Goal: Information Seeking & Learning: Find specific page/section

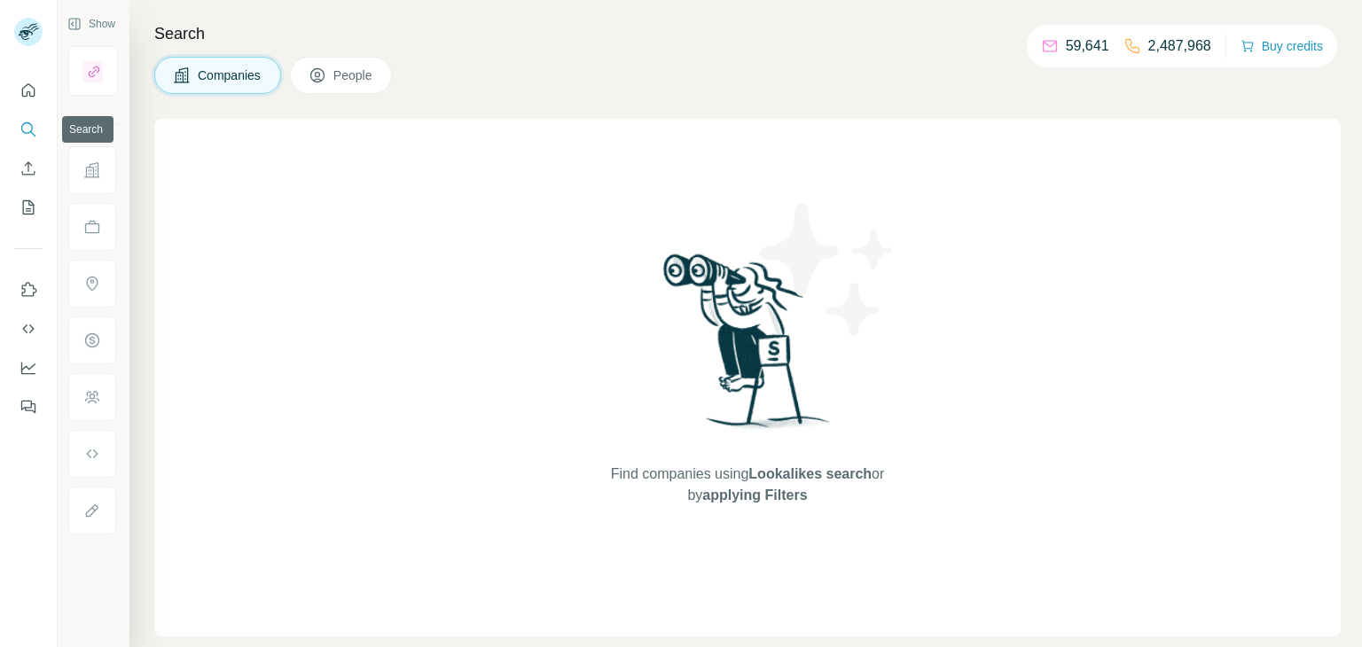
click at [26, 139] on button "Search" at bounding box center [28, 130] width 28 height 32
click at [37, 139] on button "Search" at bounding box center [28, 130] width 28 height 32
click at [35, 127] on icon "Search" at bounding box center [29, 130] width 18 height 18
click at [27, 129] on icon "Search" at bounding box center [29, 130] width 18 height 18
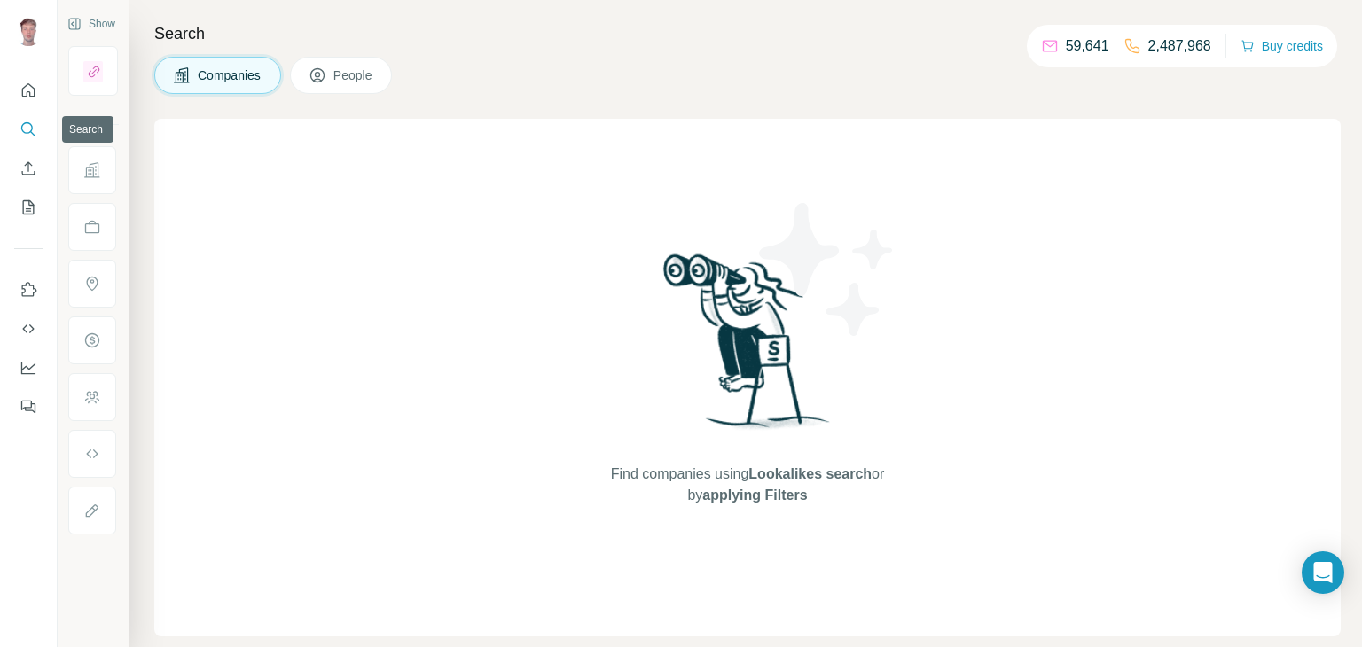
click at [27, 129] on icon "Search" at bounding box center [29, 130] width 18 height 18
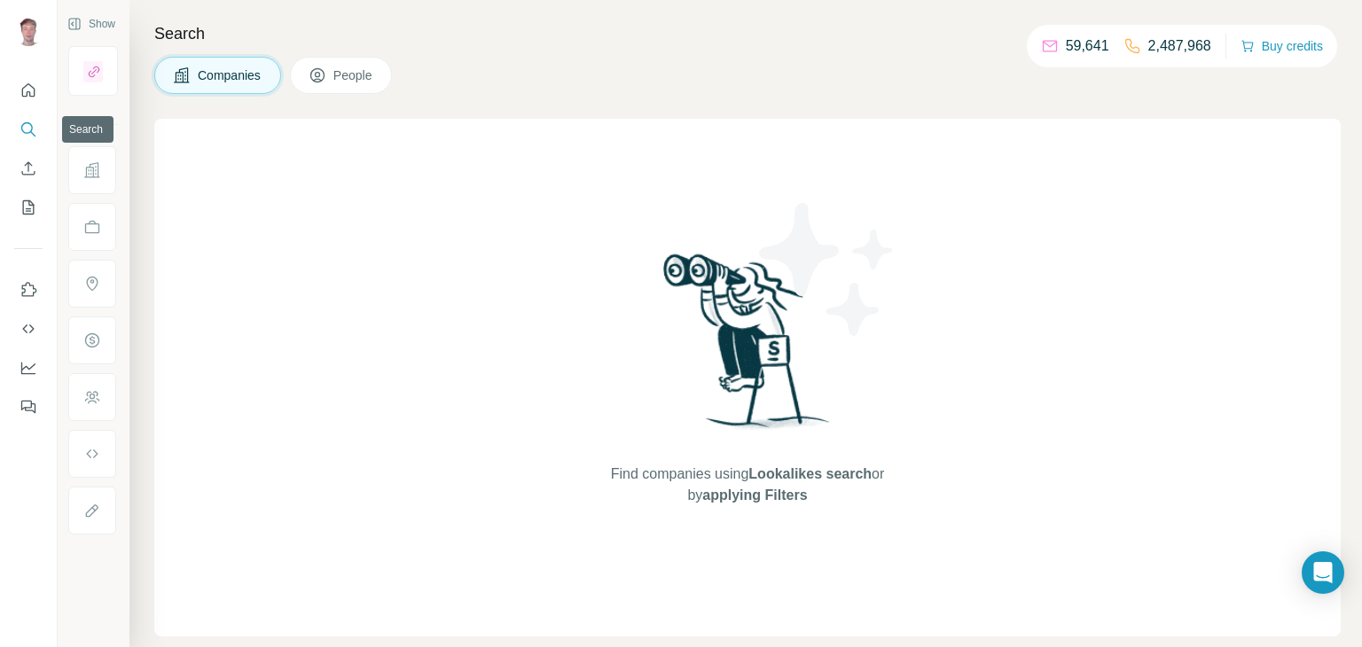
click at [27, 129] on icon "Search" at bounding box center [29, 130] width 18 height 18
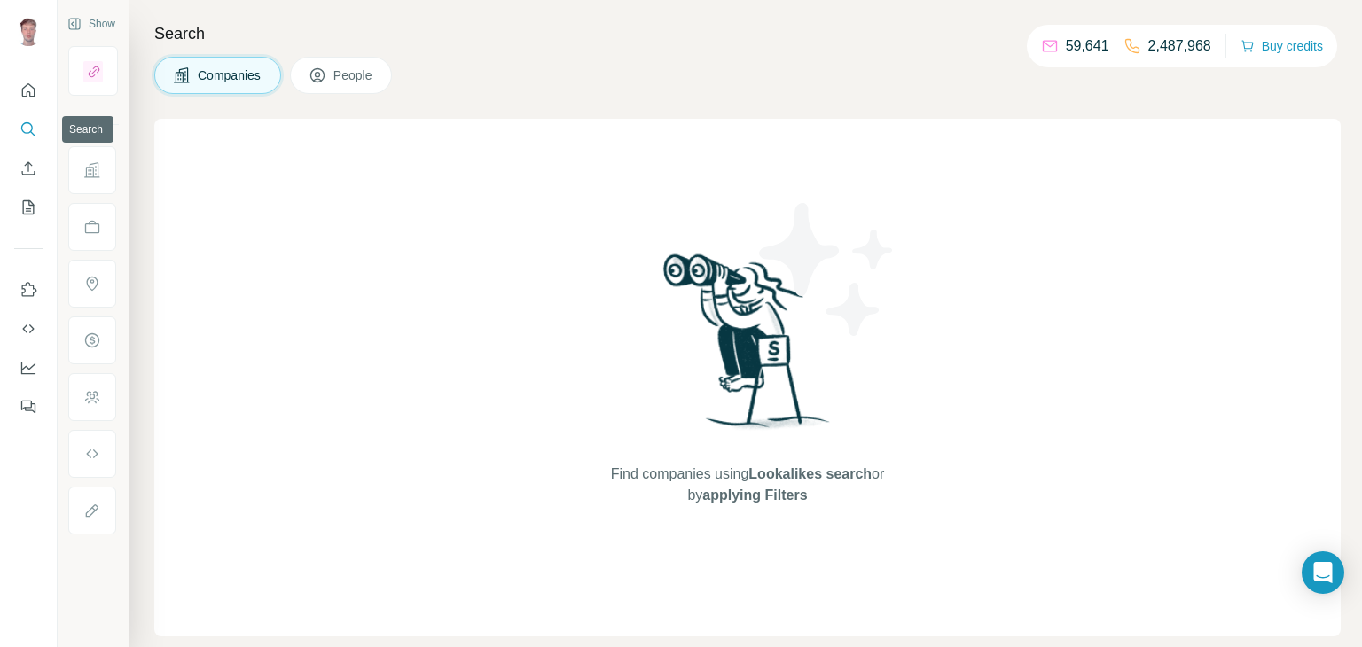
click at [27, 129] on icon "Search" at bounding box center [29, 130] width 18 height 18
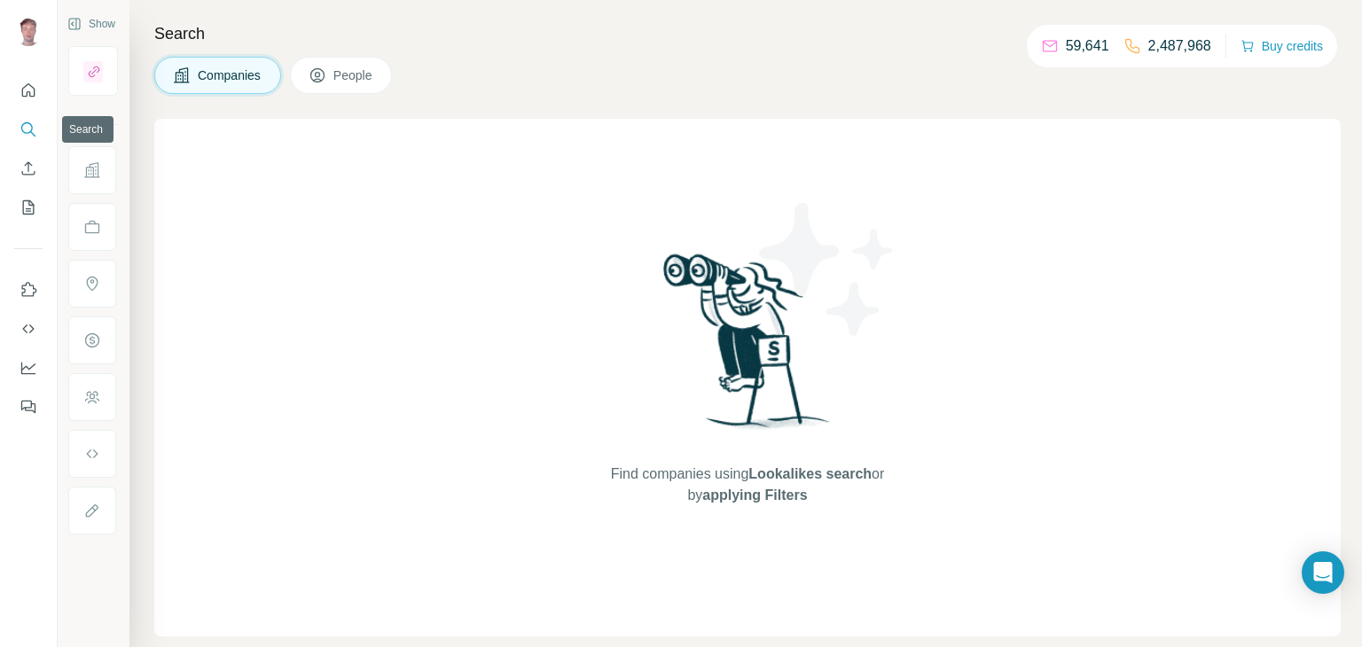
click at [27, 129] on icon "Search" at bounding box center [29, 130] width 18 height 18
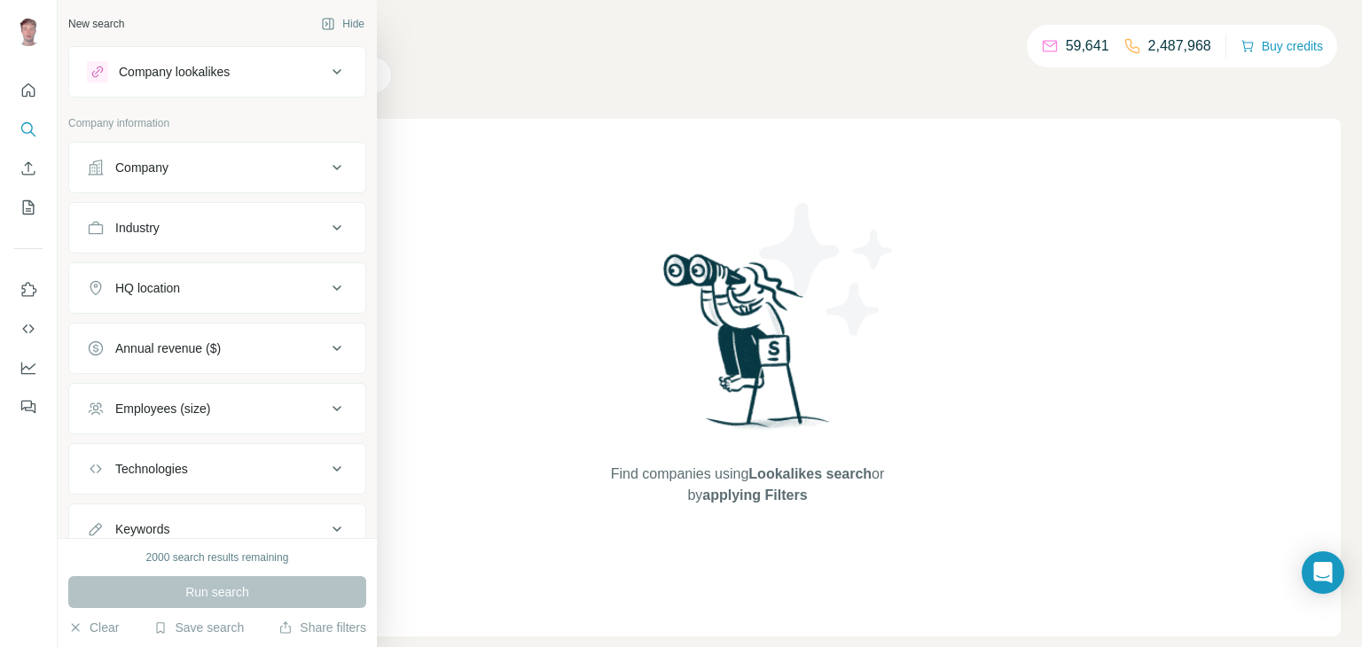
click at [340, 168] on icon at bounding box center [336, 167] width 21 height 21
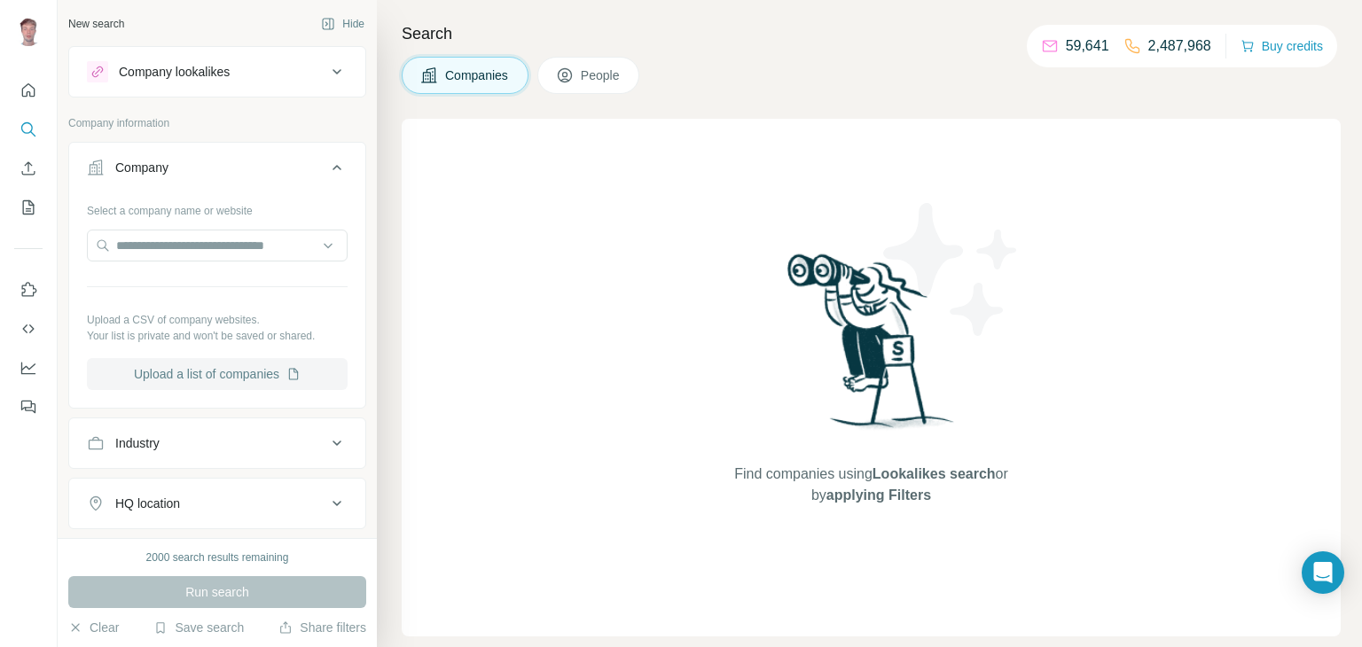
click at [246, 370] on button "Upload a list of companies" at bounding box center [217, 374] width 261 height 32
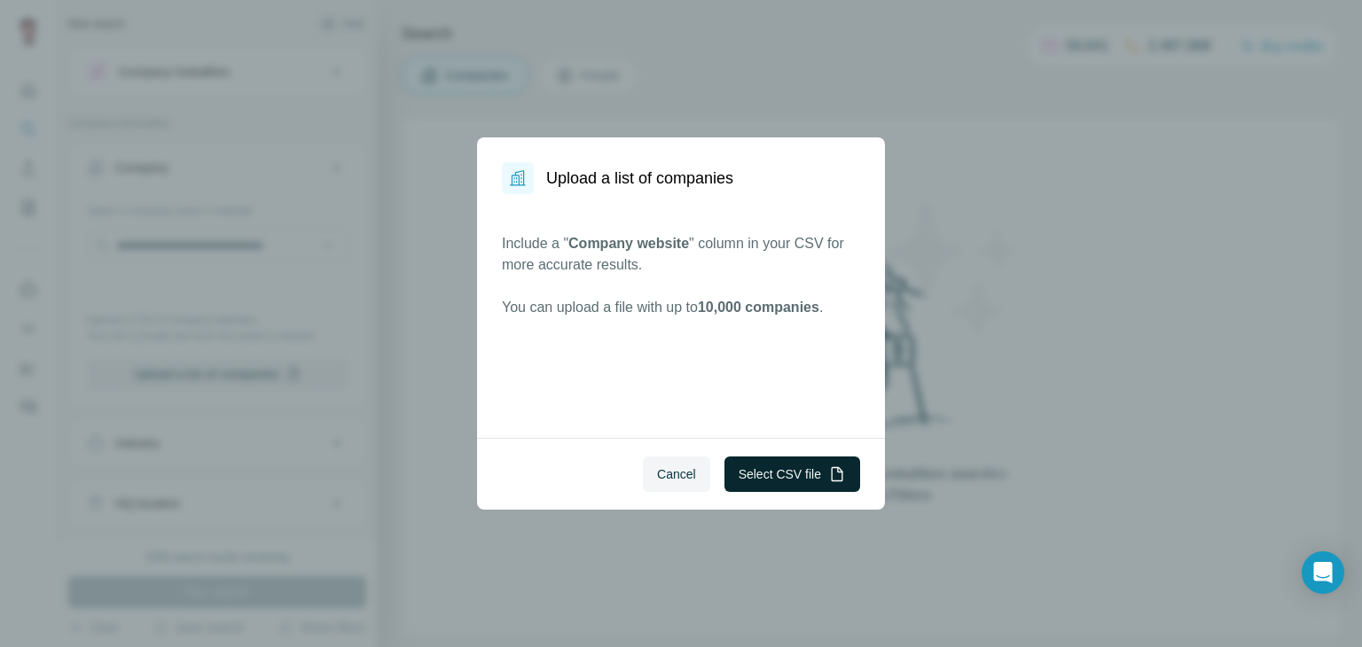
click at [794, 466] on button "Select CSV file" at bounding box center [792, 474] width 136 height 35
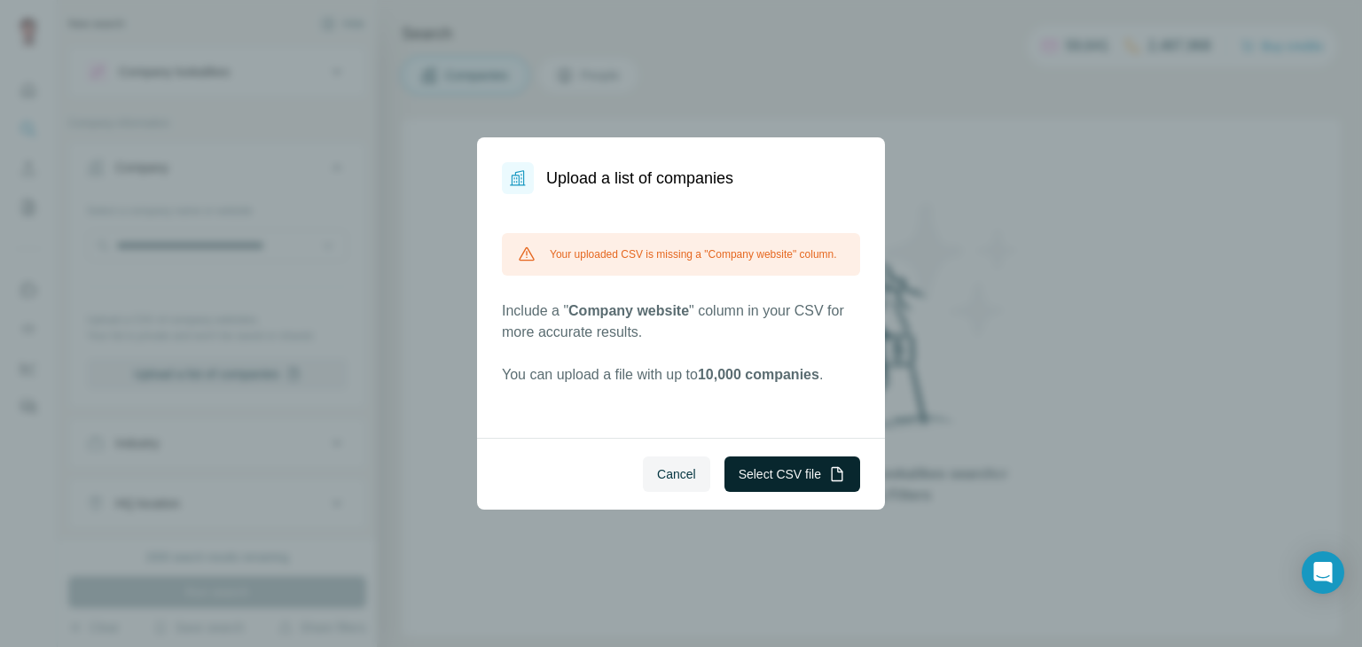
click at [756, 477] on button "Select CSV file" at bounding box center [792, 474] width 136 height 35
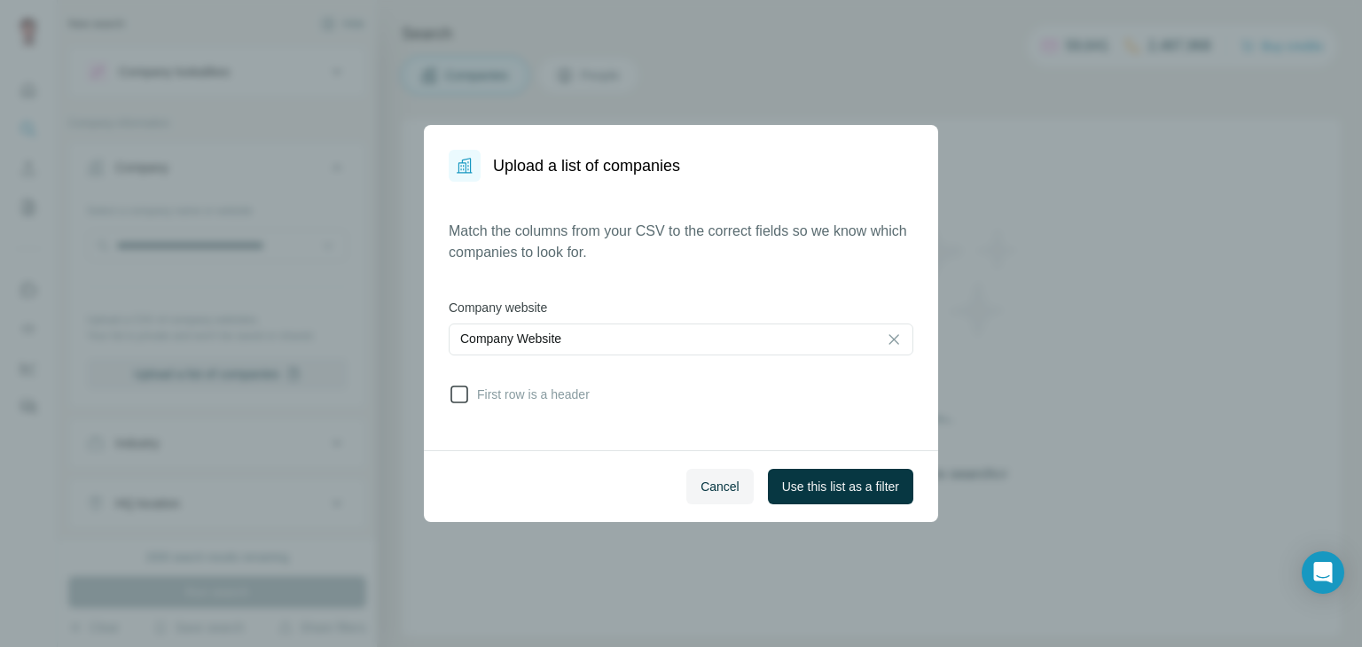
click at [458, 395] on icon at bounding box center [459, 394] width 21 height 21
click at [807, 497] on button "Use this list as a filter" at bounding box center [840, 486] width 145 height 35
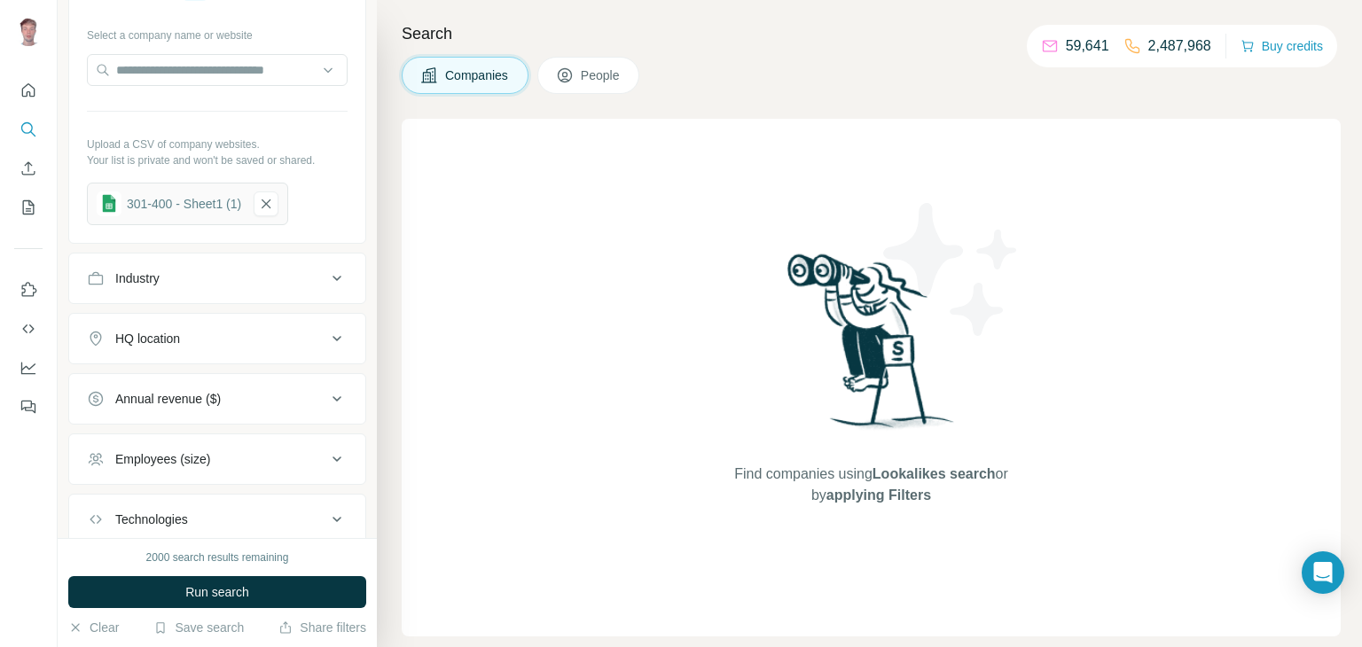
scroll to position [289, 0]
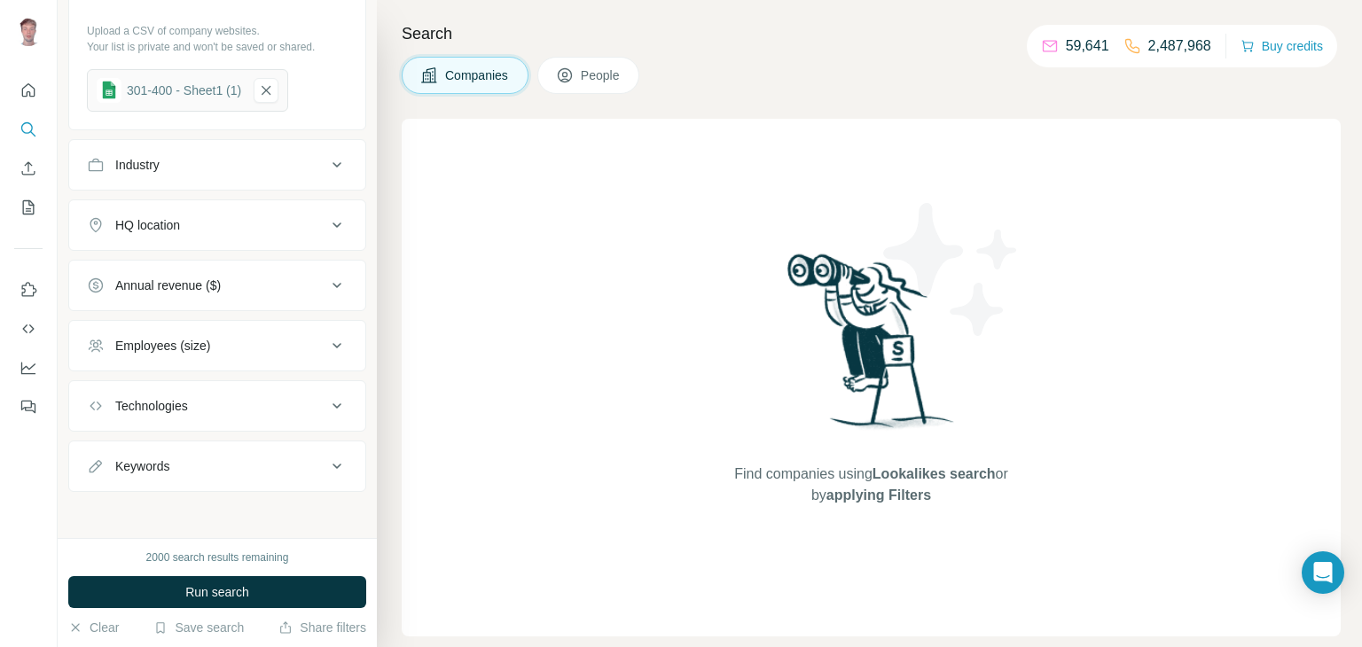
click at [601, 78] on span "People" at bounding box center [601, 76] width 41 height 18
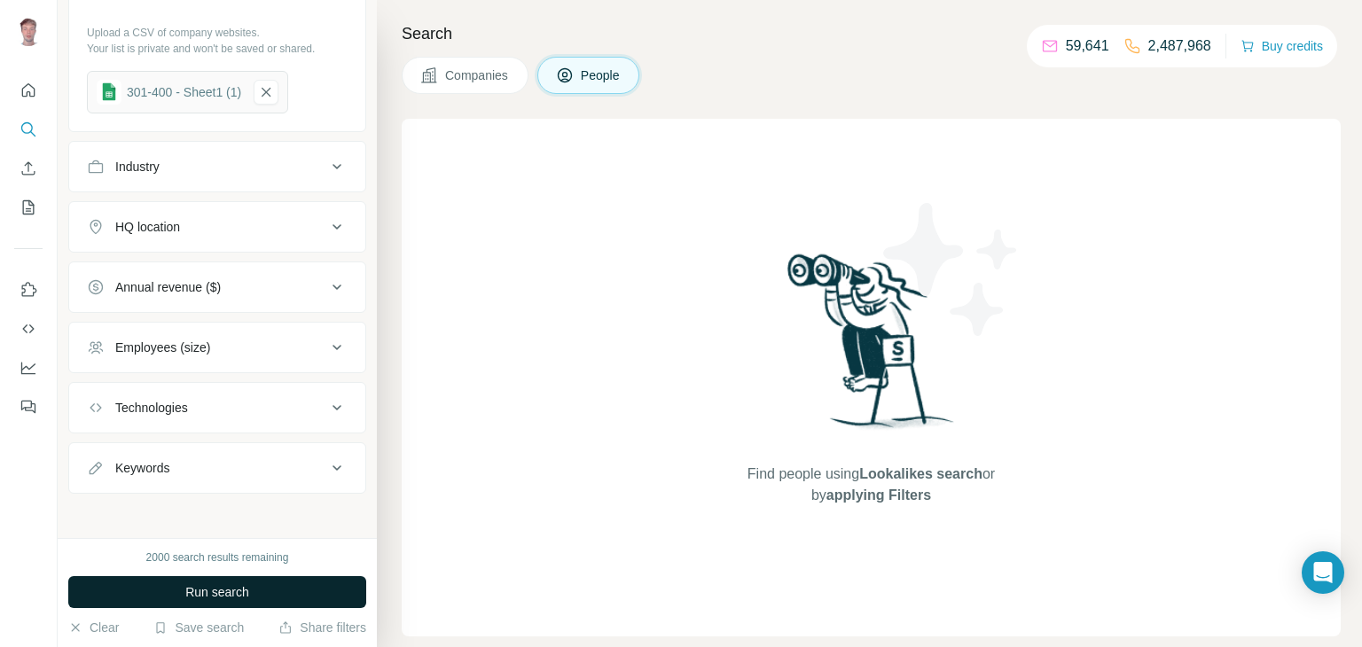
click at [198, 584] on span "Run search" at bounding box center [217, 592] width 64 height 18
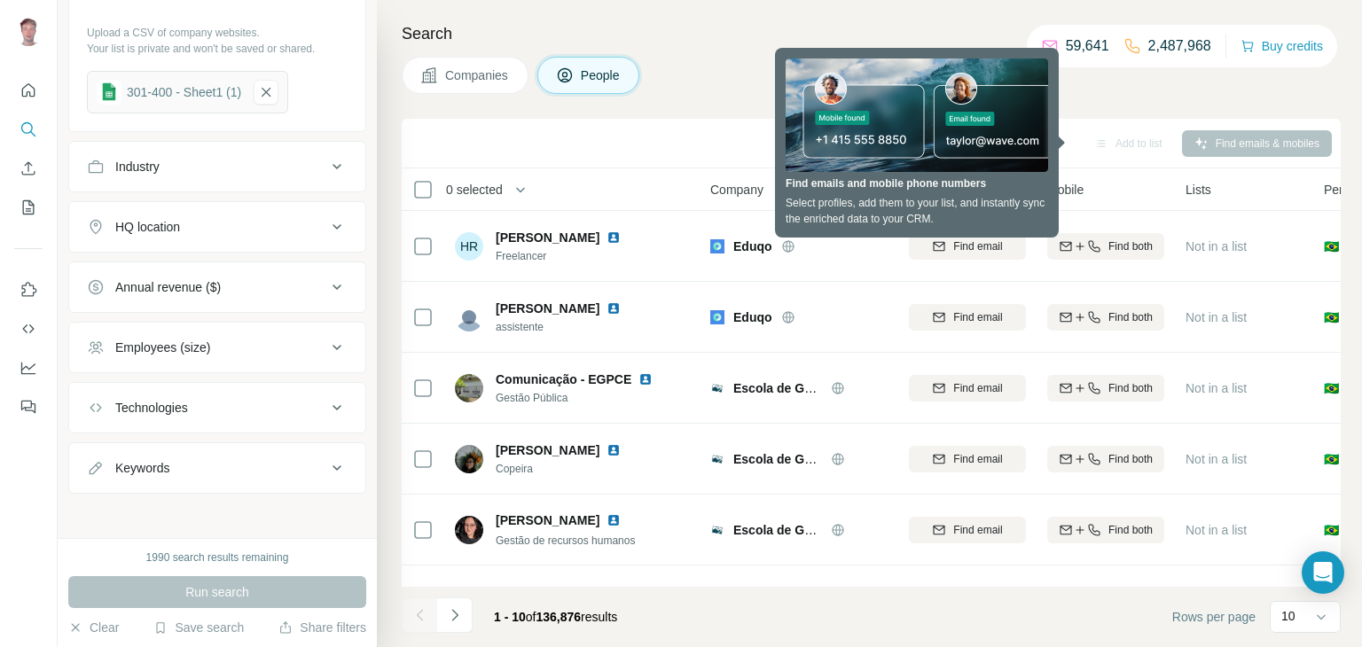
click at [704, 36] on h4 "Search" at bounding box center [871, 33] width 939 height 25
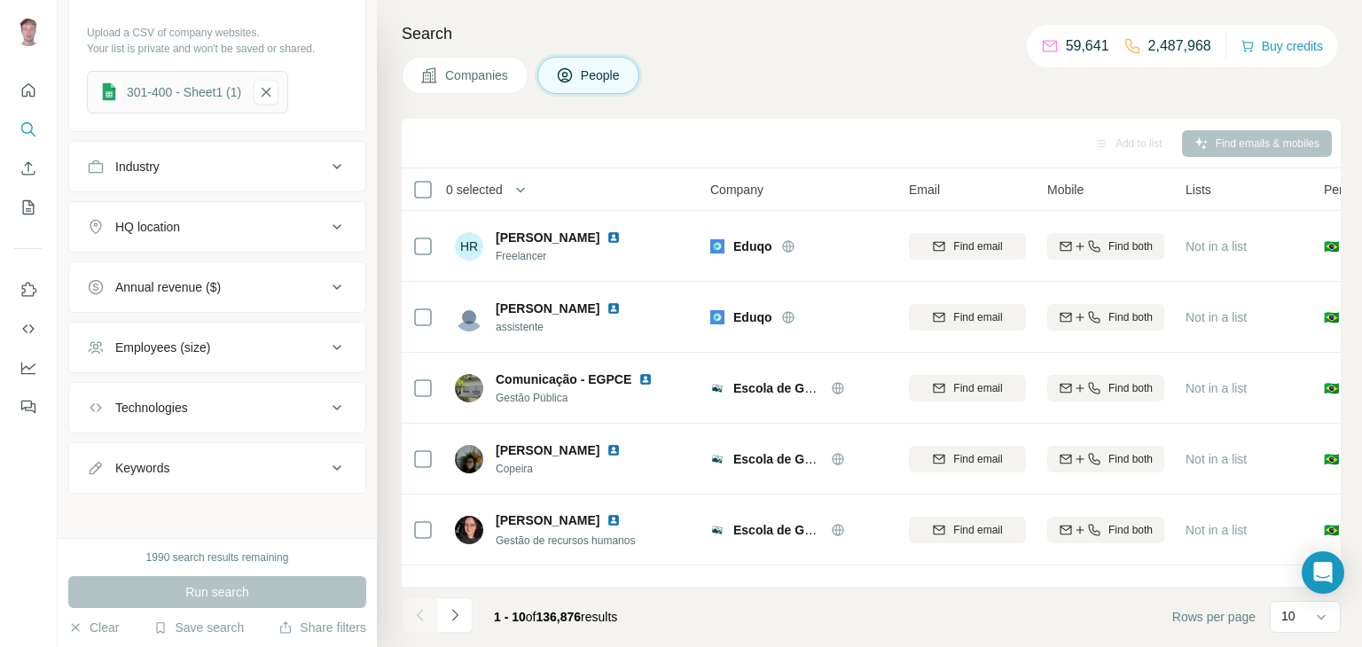
click at [333, 466] on icon at bounding box center [336, 468] width 21 height 21
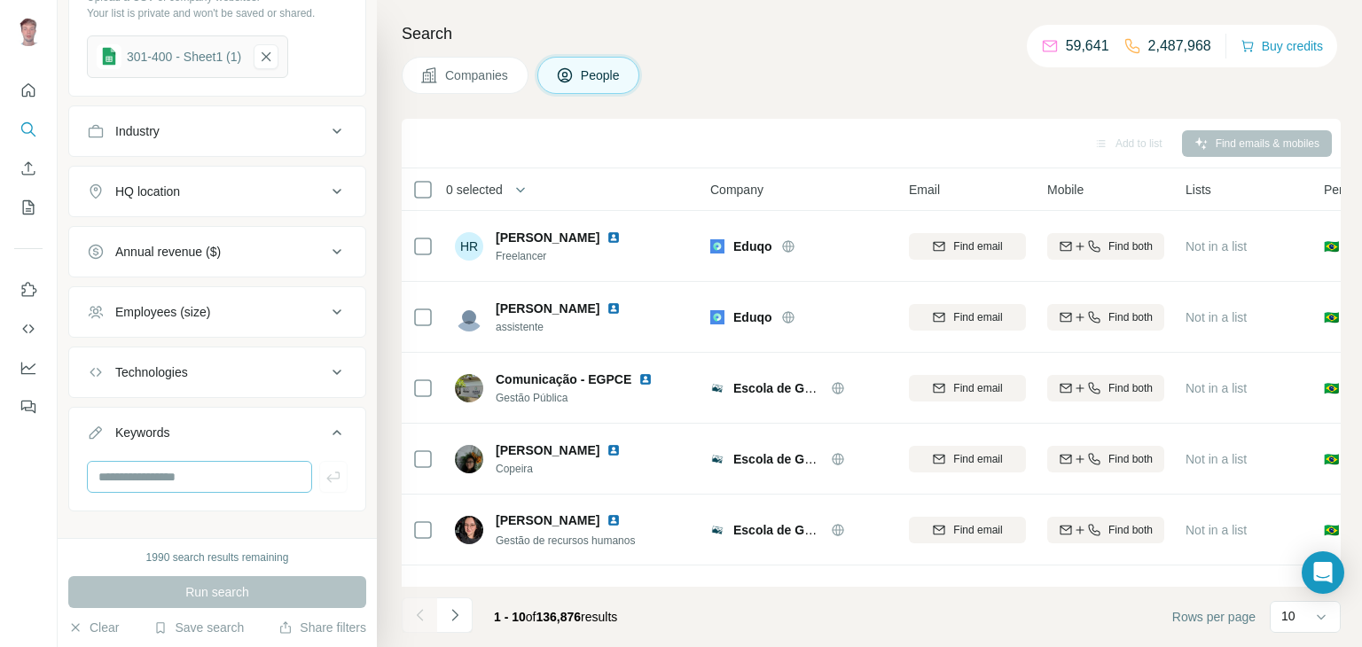
scroll to position [603, 0]
click at [254, 474] on input "text" at bounding box center [199, 474] width 225 height 32
type input "*******"
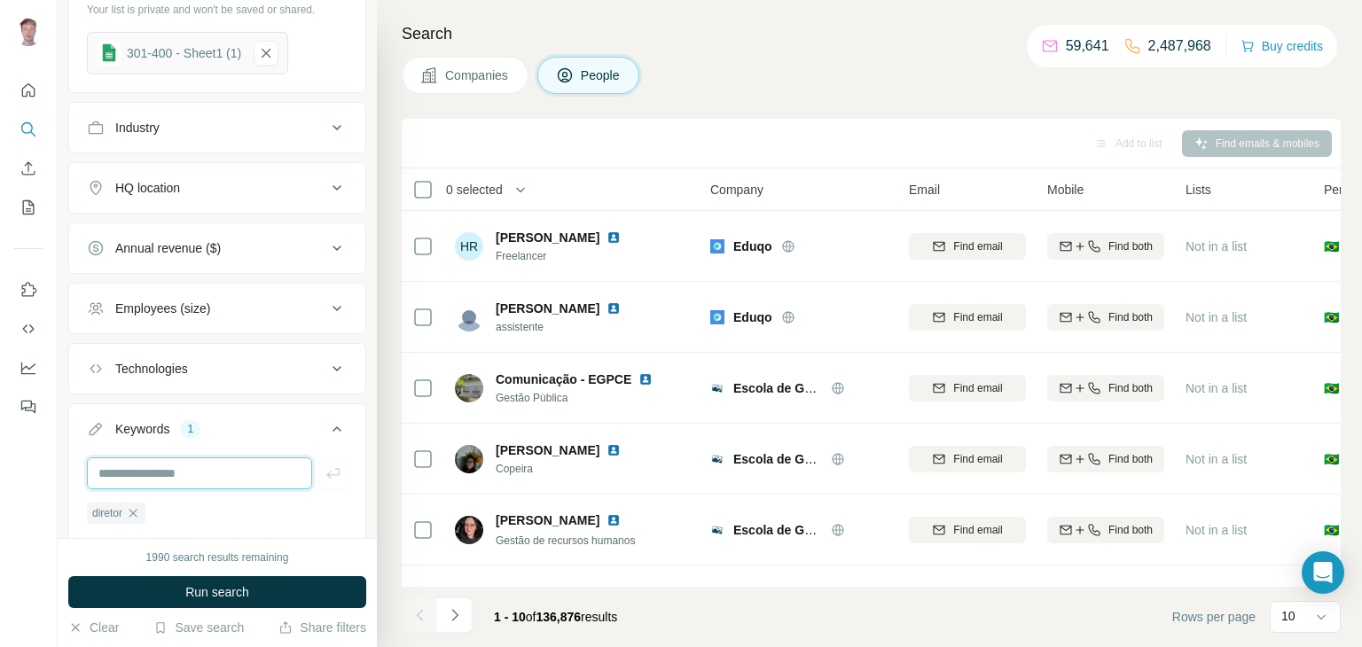
click at [225, 469] on input "text" at bounding box center [199, 474] width 225 height 32
type input "*"
type input "**********"
type input "***"
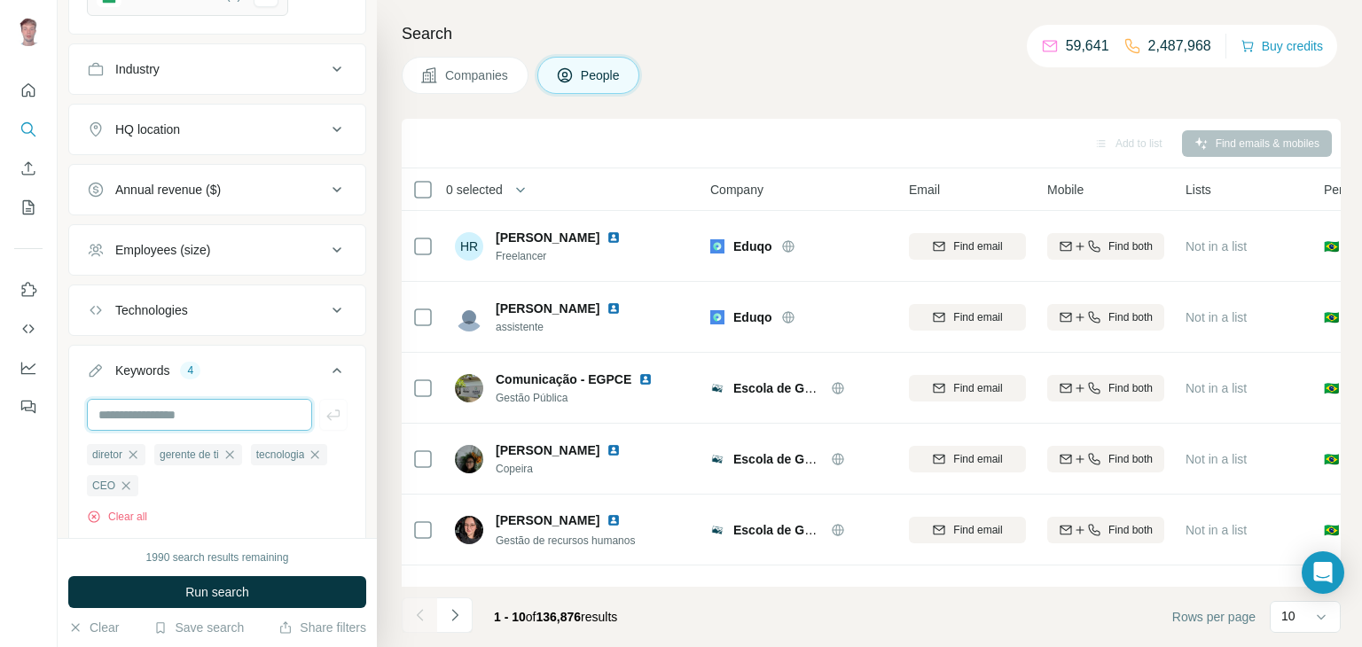
scroll to position [662, 0]
click at [177, 412] on input "text" at bounding box center [199, 414] width 225 height 32
type input "**"
click at [179, 412] on input "text" at bounding box center [199, 414] width 225 height 32
type input "****"
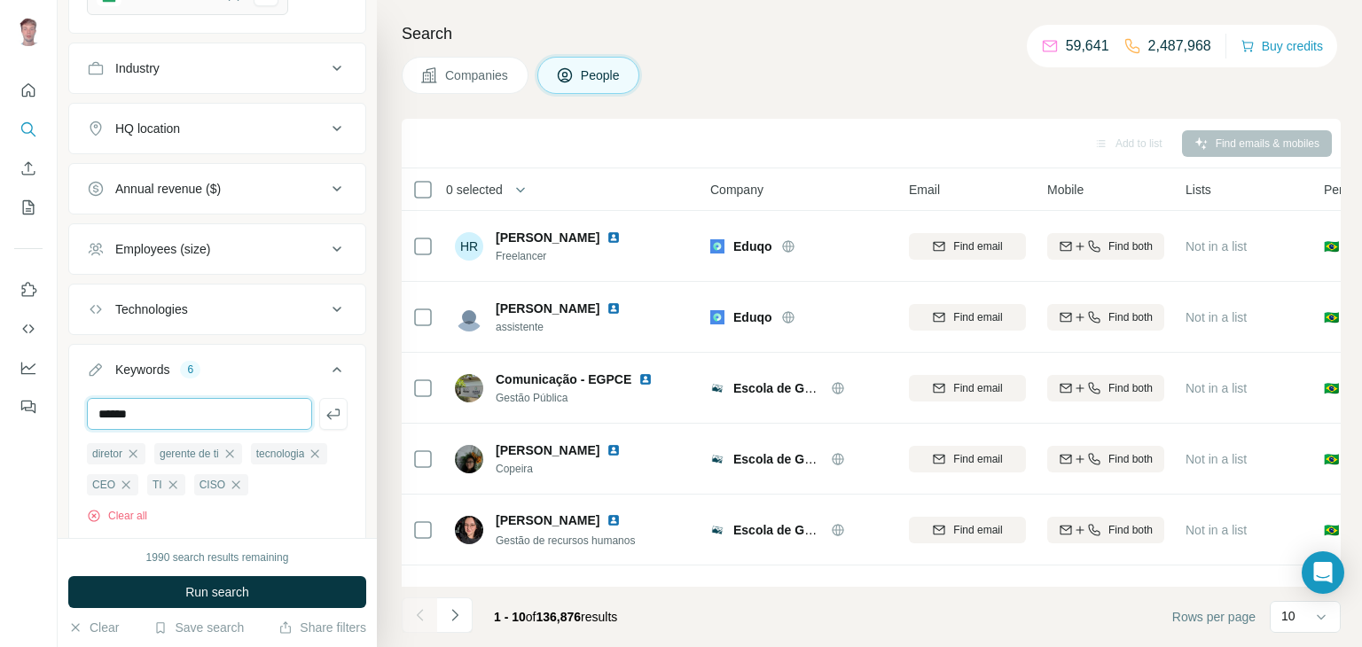
click at [257, 402] on input "******" at bounding box center [199, 414] width 225 height 32
paste input "text"
type input "******"
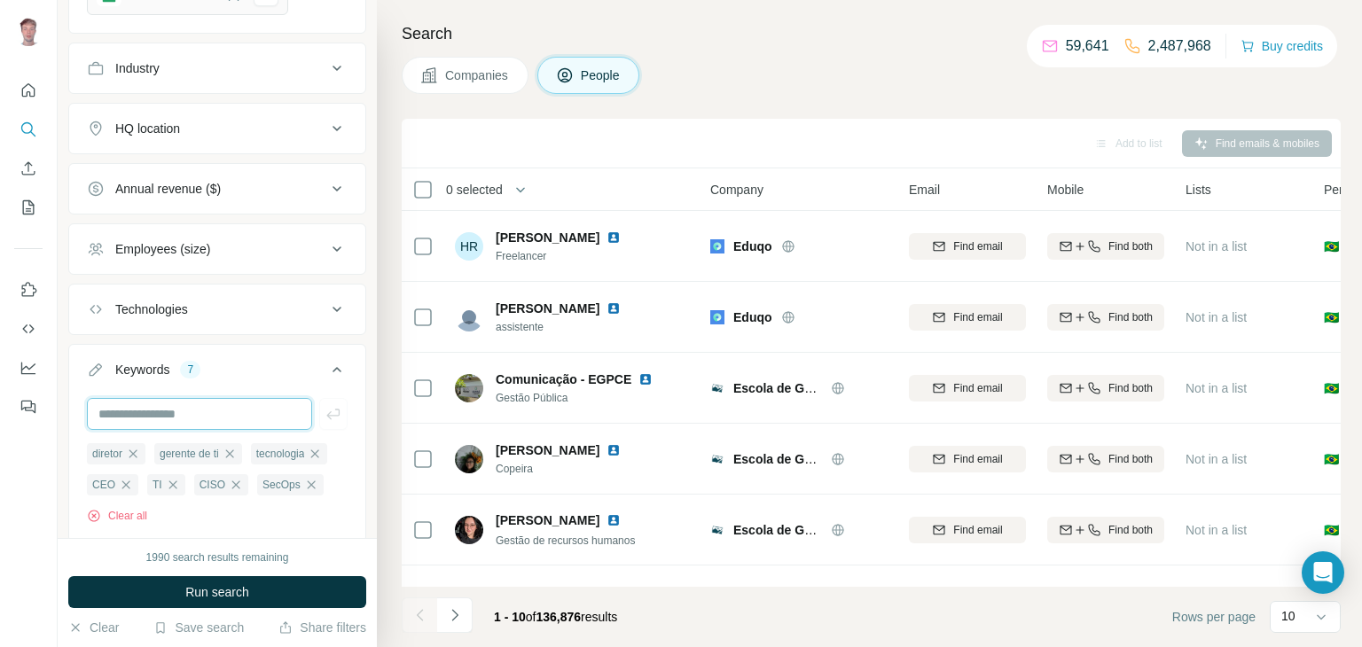
click at [230, 410] on input "text" at bounding box center [199, 414] width 225 height 32
type input "********"
click at [234, 407] on input "text" at bounding box center [199, 414] width 225 height 32
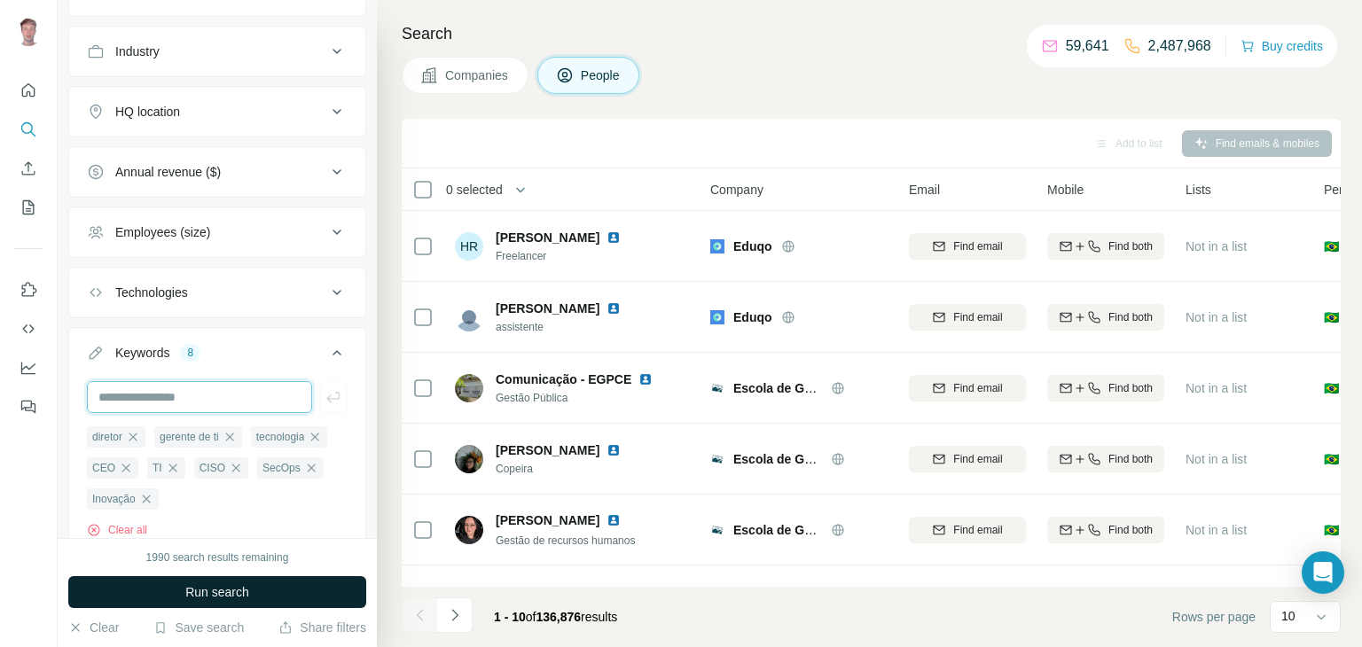
scroll to position [680, 0]
click at [259, 586] on button "Run search" at bounding box center [217, 592] width 298 height 32
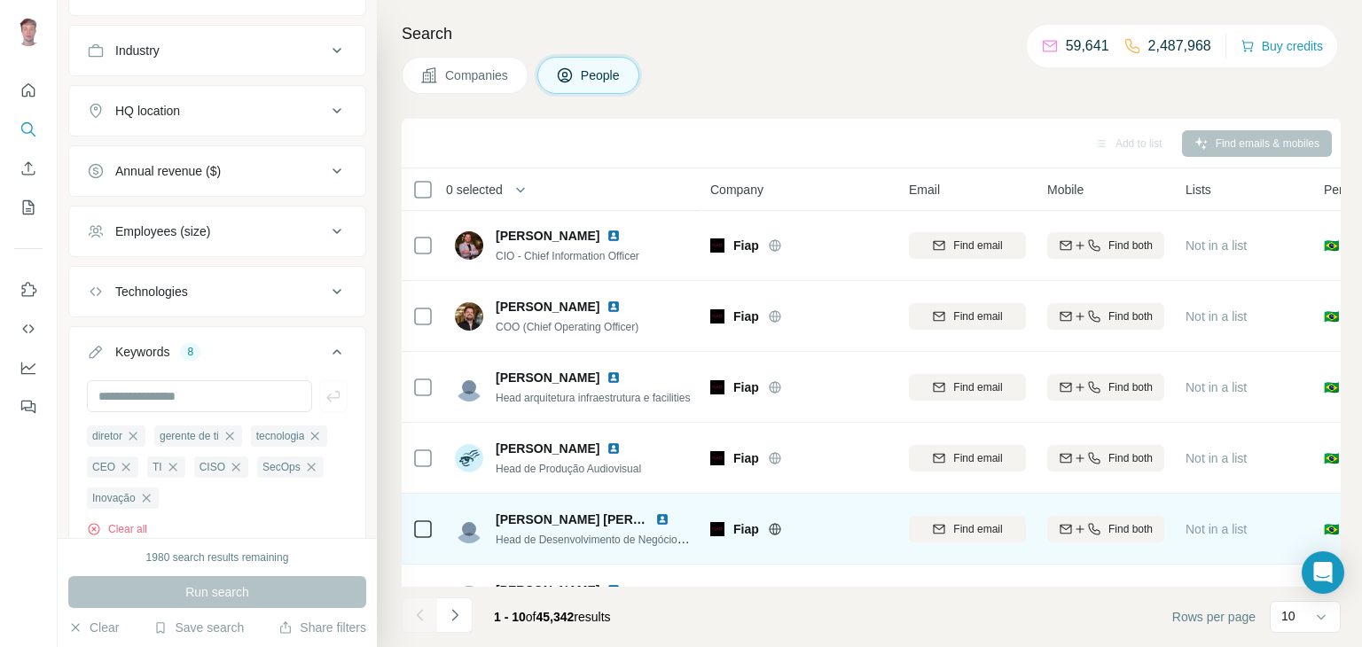
scroll to position [0, 0]
click at [739, 411] on td "Fiap" at bounding box center [799, 388] width 199 height 71
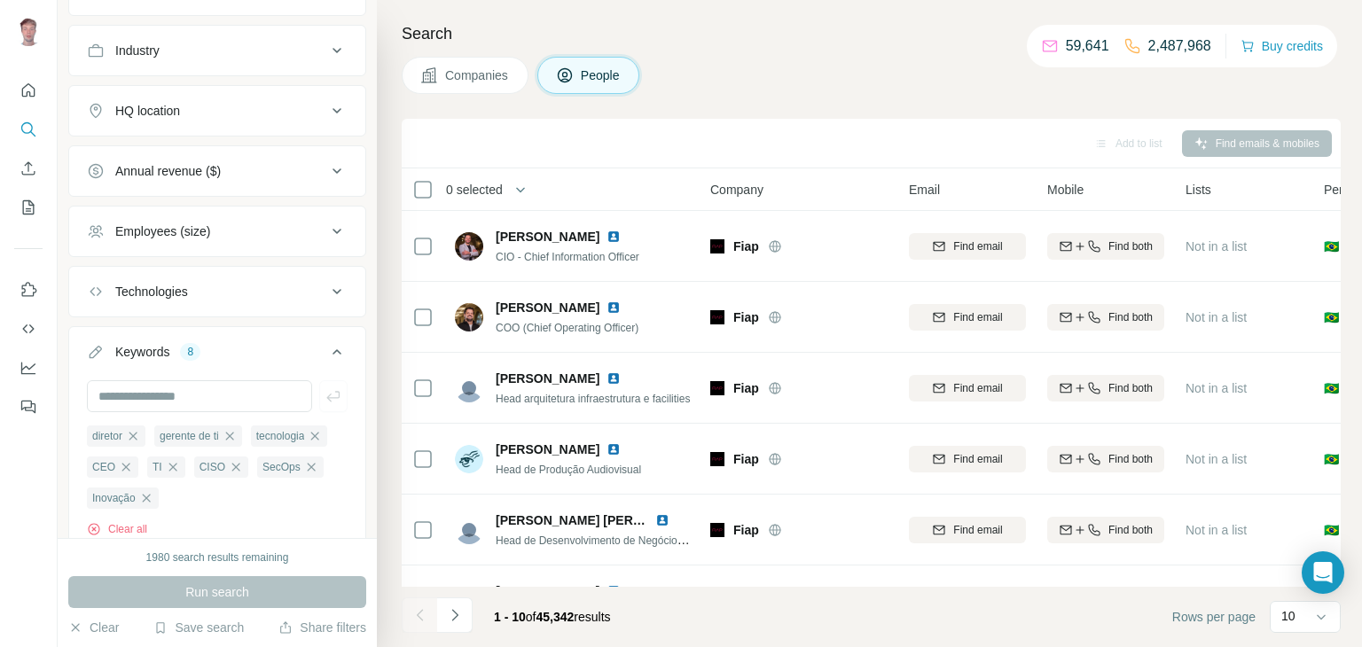
click at [755, 646] on footer "1 - 10 of 45,342 results Rows per page 10" at bounding box center [871, 617] width 939 height 60
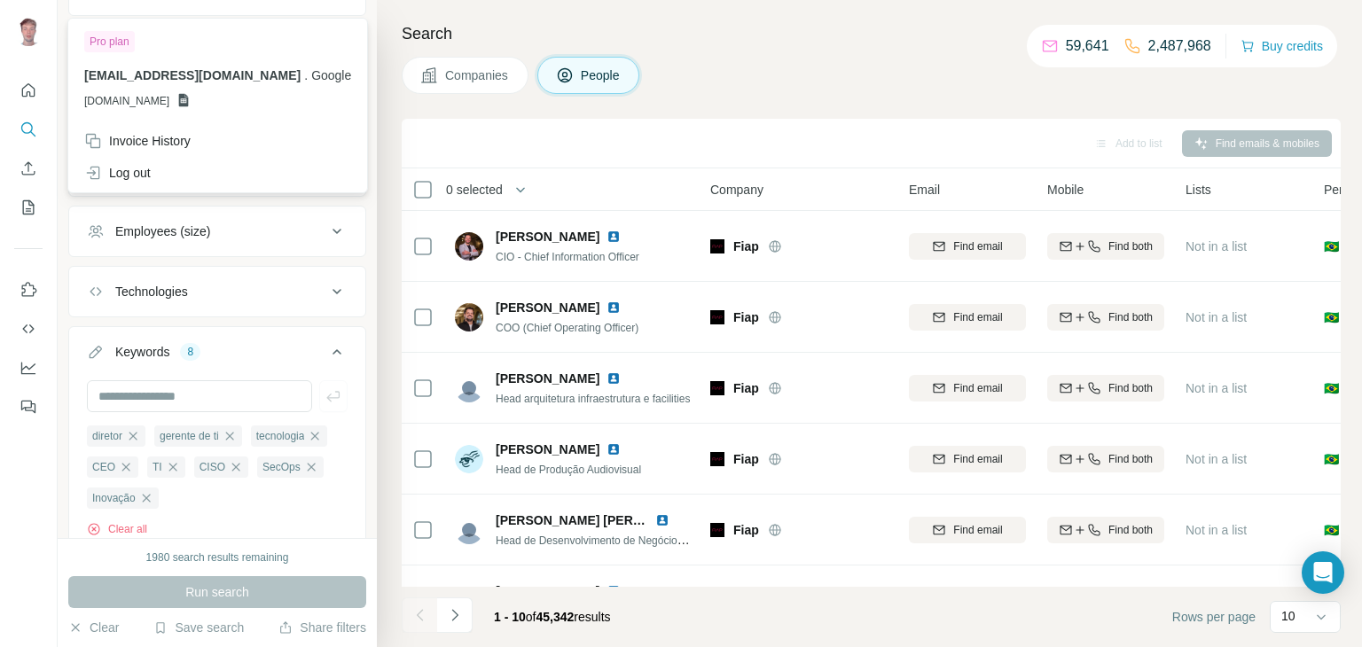
click at [33, 46] on div at bounding box center [28, 34] width 28 height 32
click at [31, 90] on icon "Quick start" at bounding box center [29, 91] width 18 height 18
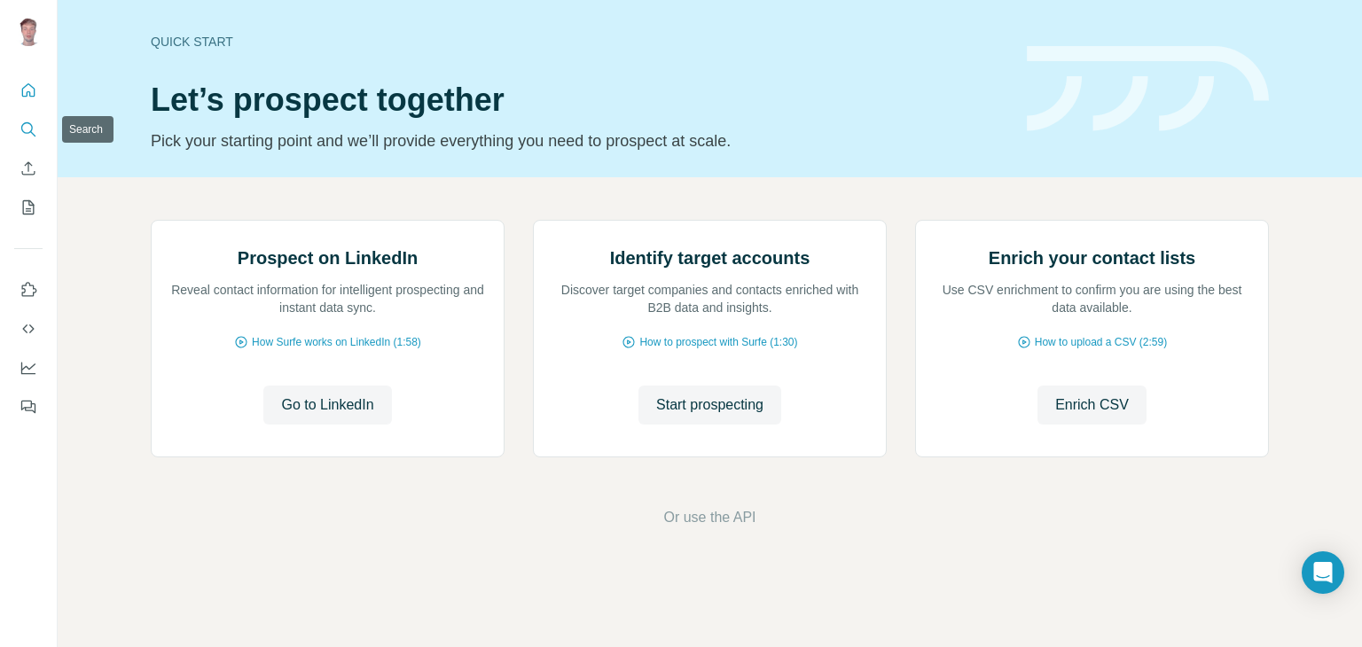
click at [27, 129] on icon "Search" at bounding box center [29, 130] width 18 height 18
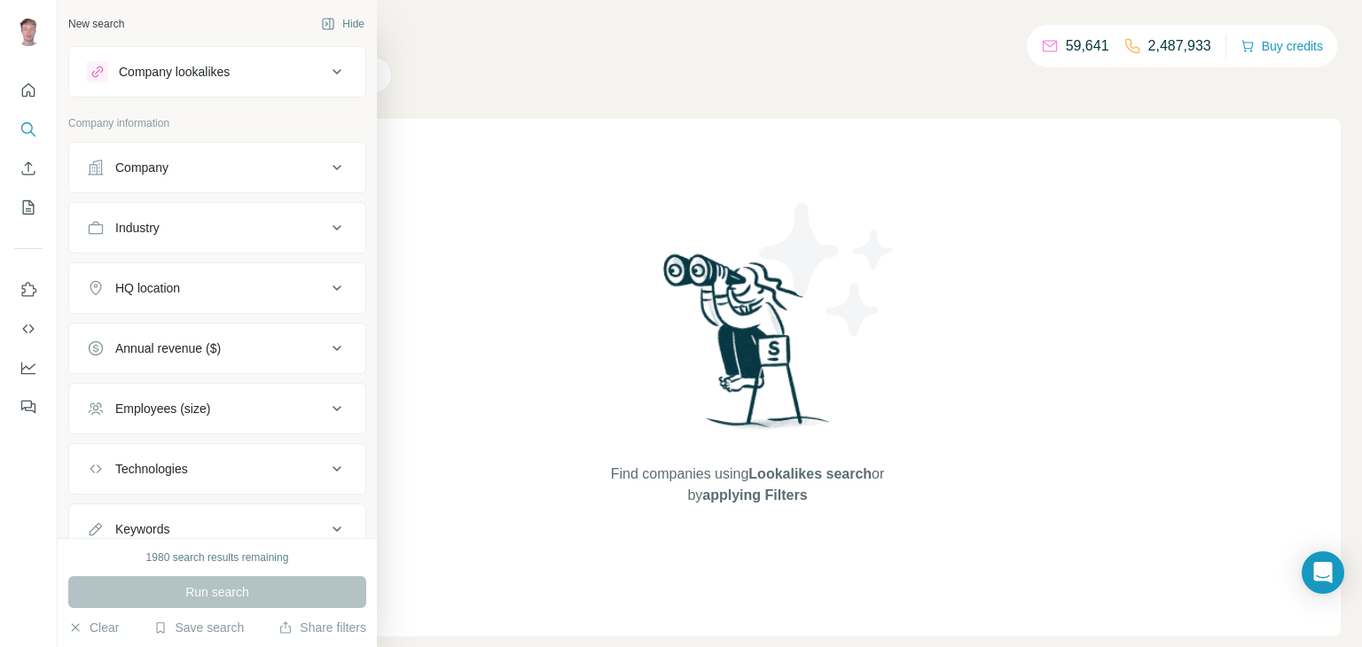
click at [333, 167] on icon at bounding box center [336, 167] width 21 height 21
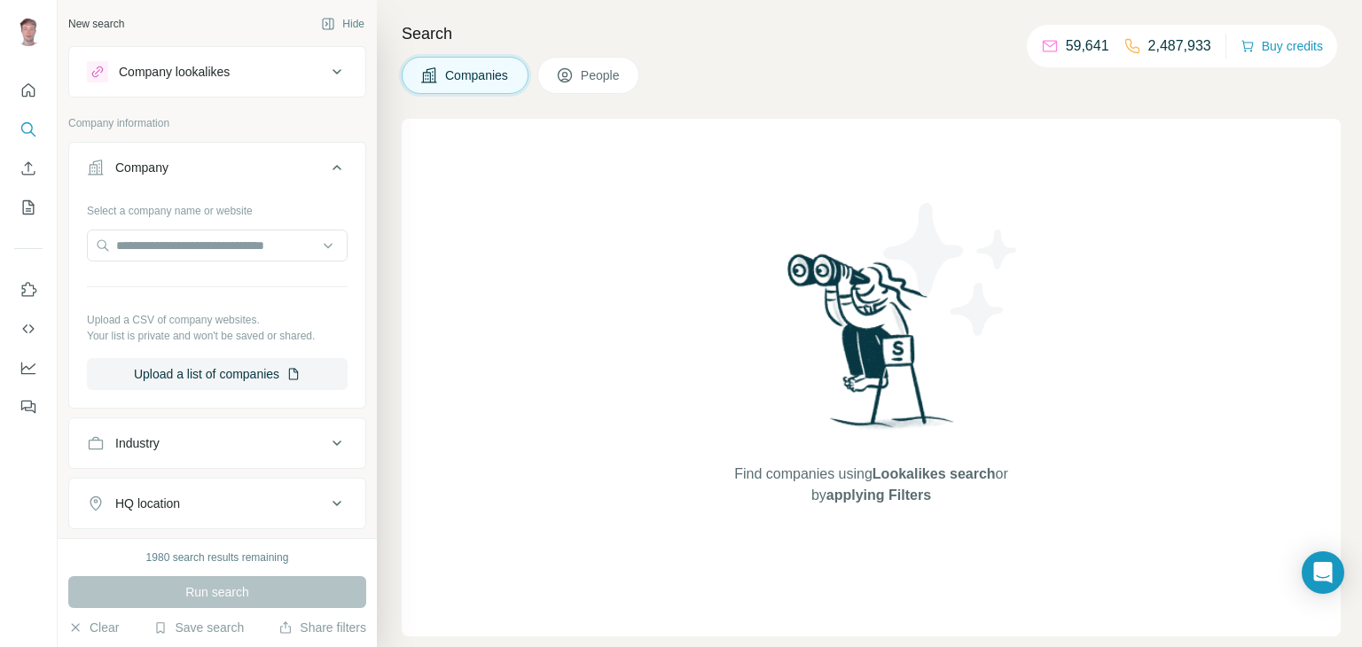
click at [333, 167] on icon at bounding box center [336, 167] width 21 height 21
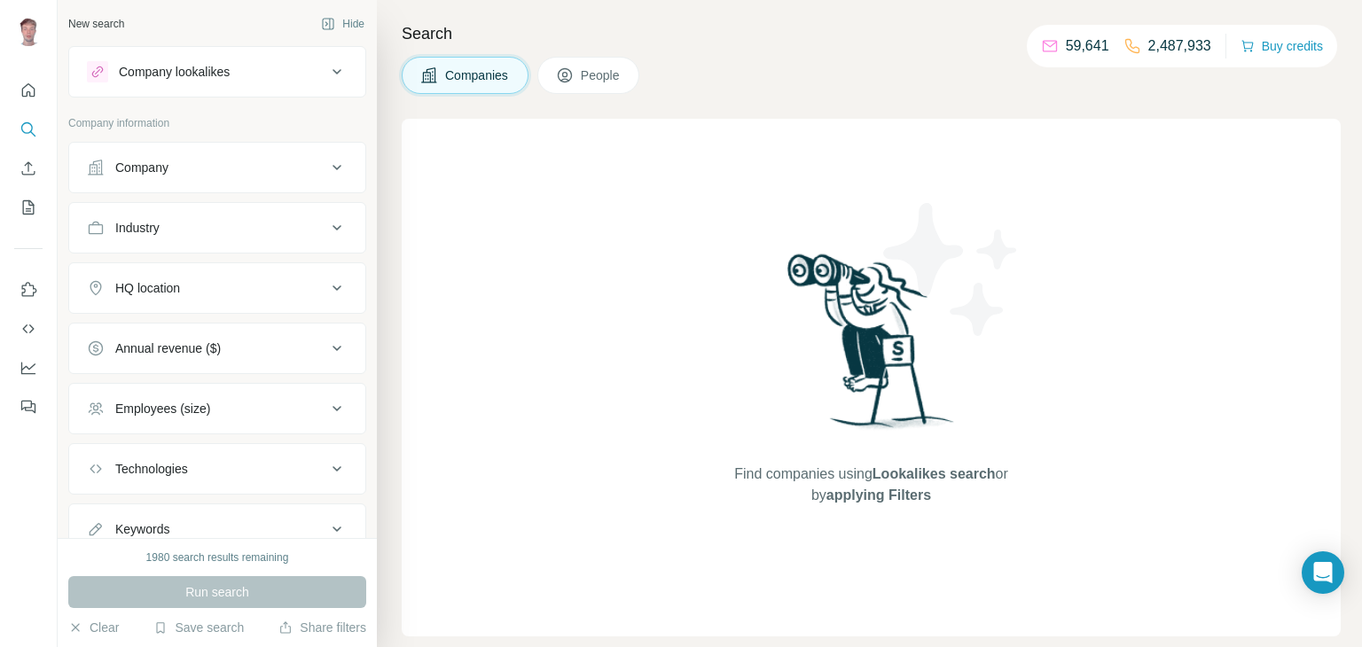
click at [334, 168] on icon at bounding box center [336, 167] width 21 height 21
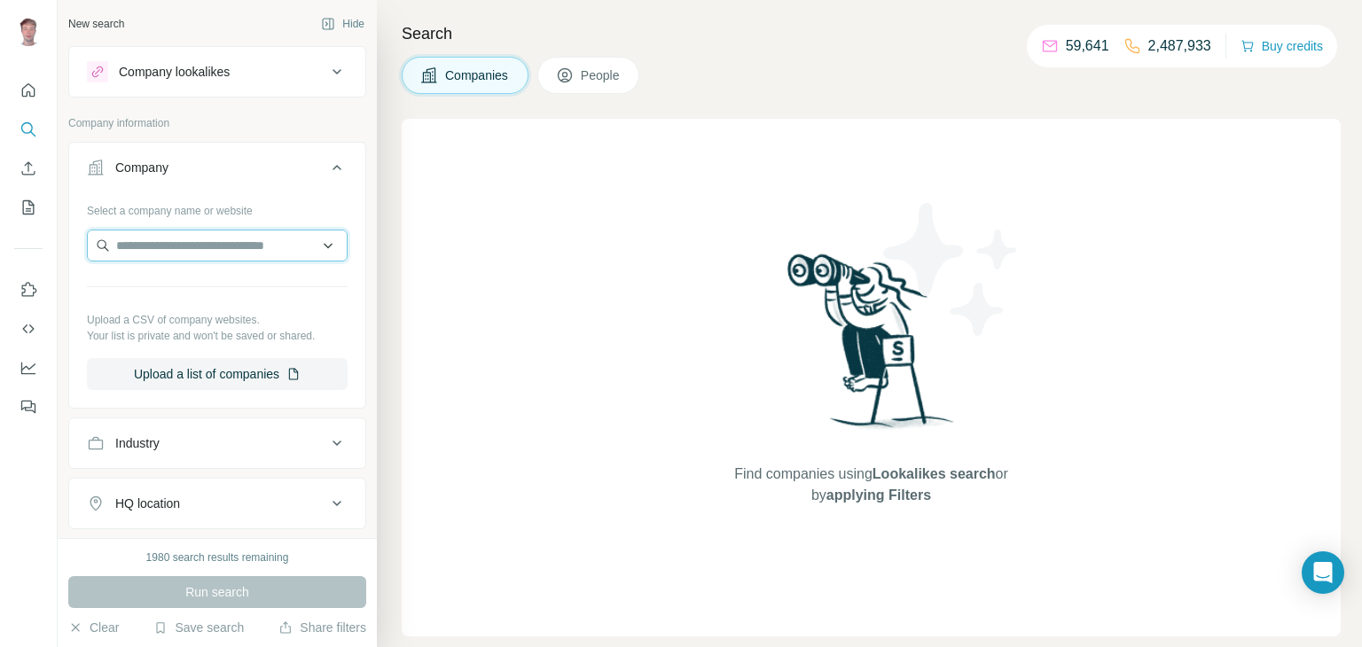
click at [328, 236] on input "text" at bounding box center [217, 246] width 261 height 32
click at [327, 239] on input "text" at bounding box center [217, 246] width 261 height 32
click at [329, 158] on icon at bounding box center [336, 167] width 21 height 21
